Goal: Information Seeking & Learning: Learn about a topic

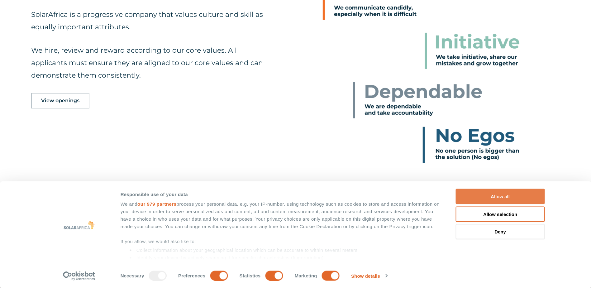
click at [502, 195] on button "Allow all" at bounding box center [500, 196] width 89 height 15
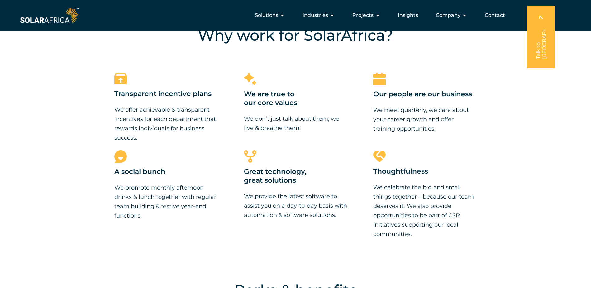
scroll to position [561, 0]
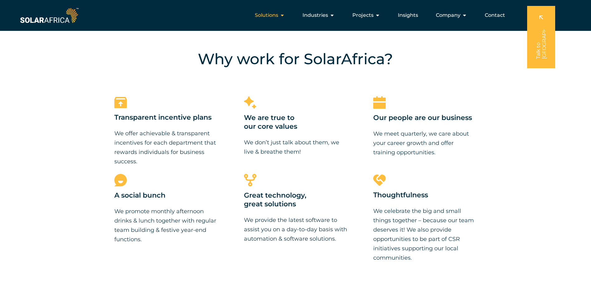
click at [284, 17] on icon "Menu" at bounding box center [282, 15] width 5 height 5
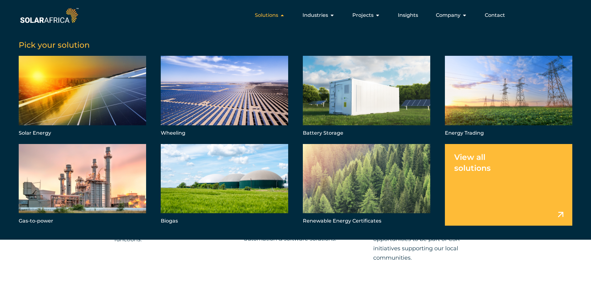
click at [284, 17] on icon "Menu" at bounding box center [282, 15] width 5 height 5
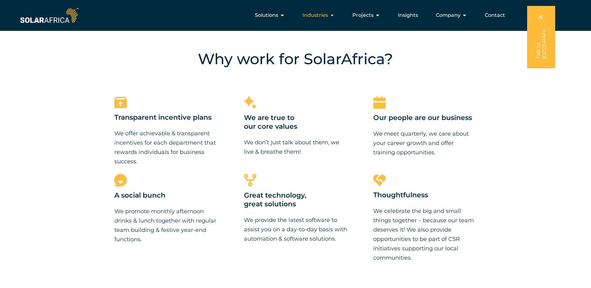
click at [334, 14] on icon "Menu" at bounding box center [332, 15] width 5 height 5
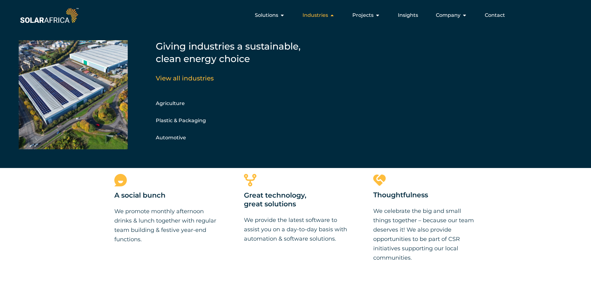
click at [334, 14] on icon "Menu" at bounding box center [332, 15] width 5 height 5
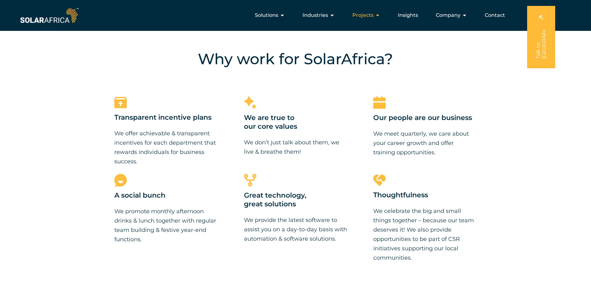
click at [378, 14] on icon "Menu" at bounding box center [377, 15] width 5 height 5
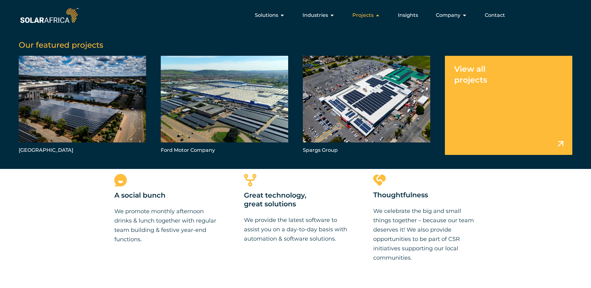
click at [378, 14] on icon "Menu" at bounding box center [377, 15] width 5 height 5
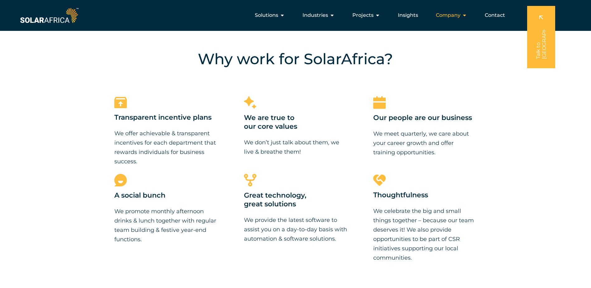
click at [472, 15] on div "Company Close Company Open Company" at bounding box center [451, 15] width 41 height 12
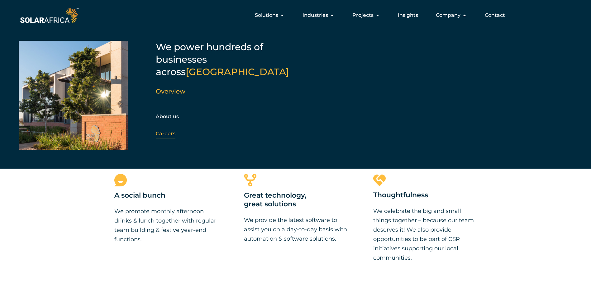
click at [163, 131] on link "Careers" at bounding box center [166, 134] width 20 height 6
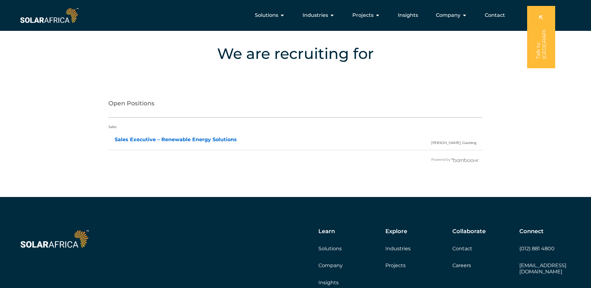
scroll to position [1234, 0]
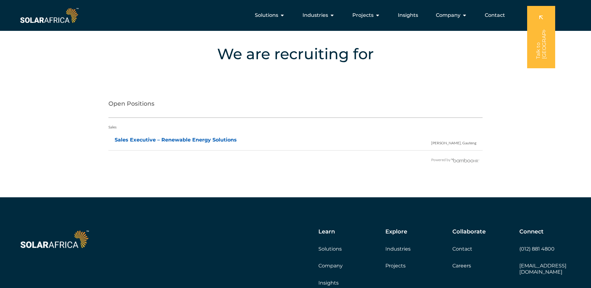
click at [198, 139] on link "Sales Executive – Renewable Energy Solutions" at bounding box center [176, 140] width 122 height 6
